Goal: Information Seeking & Learning: Learn about a topic

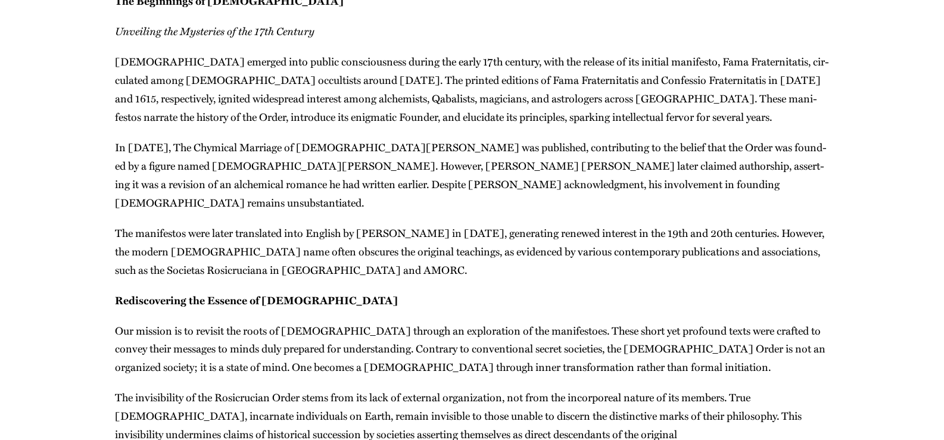
scroll to position [238, 0]
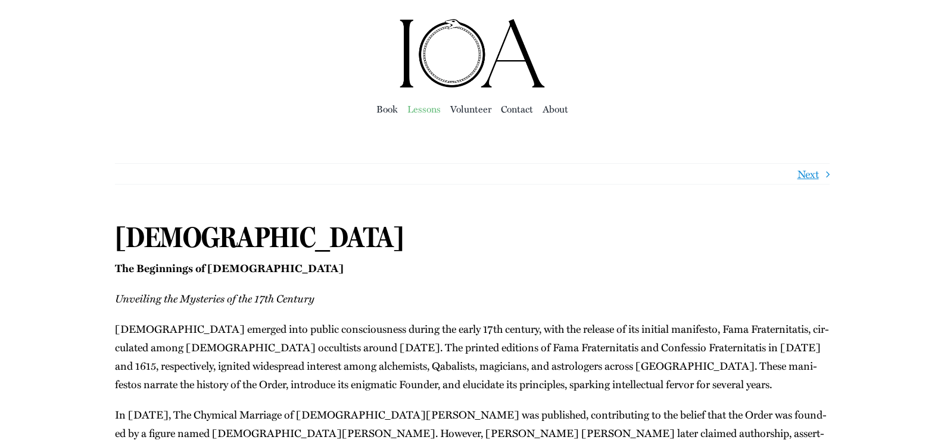
click at [424, 112] on span "Lessons" at bounding box center [423, 109] width 33 height 17
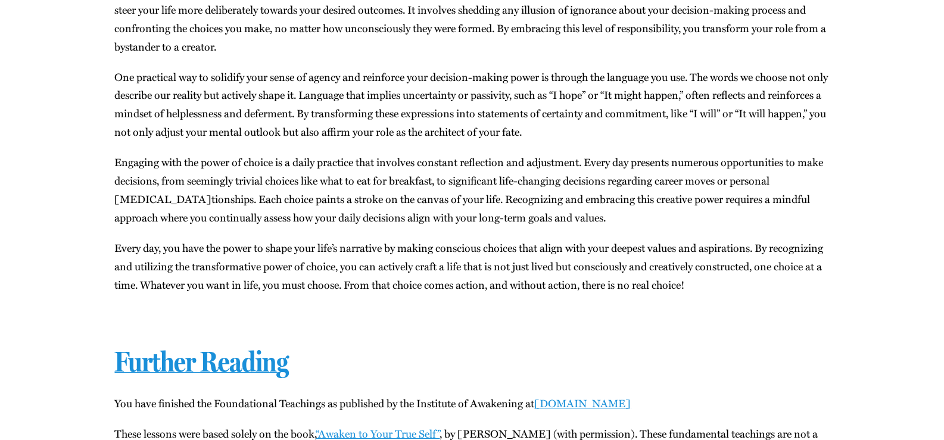
scroll to position [20777, 0]
